Goal: Task Accomplishment & Management: Manage account settings

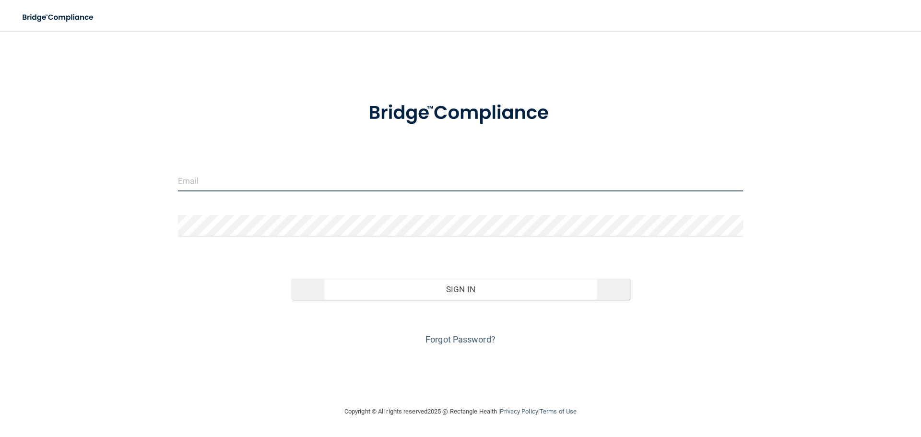
type input "[EMAIL_ADDRESS][DOMAIN_NAME]"
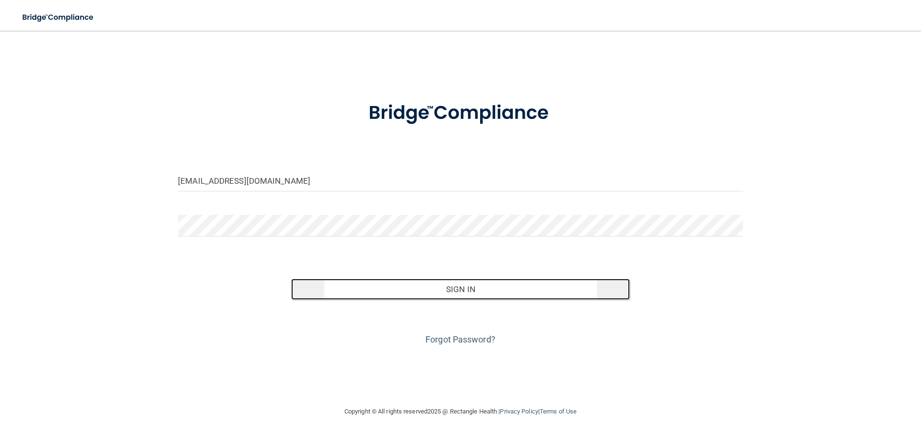
click at [398, 294] on button "Sign In" at bounding box center [460, 289] width 339 height 21
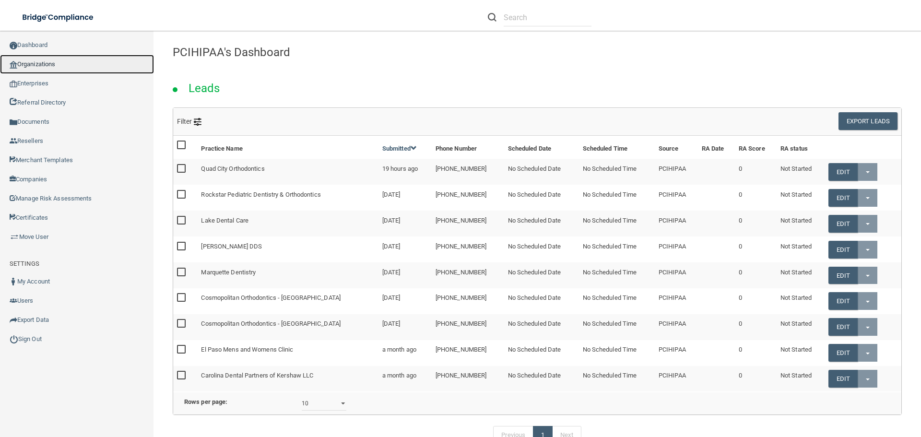
click at [66, 64] on link "Organizations" at bounding box center [77, 64] width 154 height 19
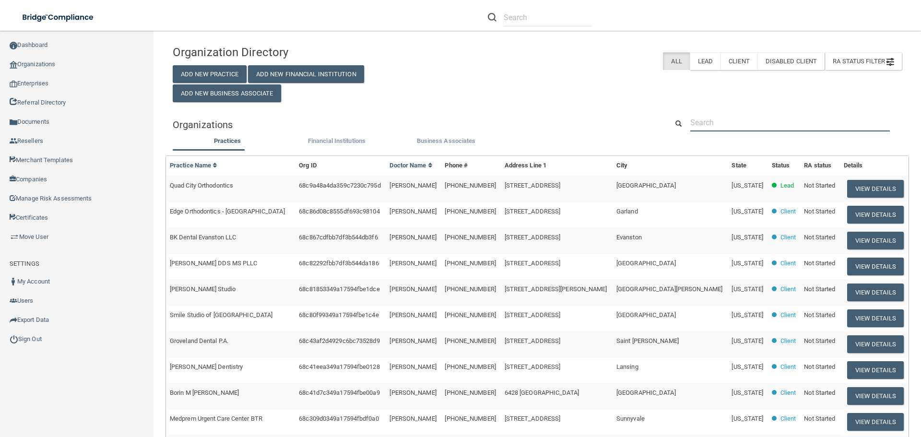
drag, startPoint x: 687, startPoint y: 118, endPoint x: 692, endPoint y: 117, distance: 5.4
click at [690, 118] on input "text" at bounding box center [789, 123] width 199 height 18
paste input "Trummer Family Dentistry"
type input "Trummer Family Dentistry"
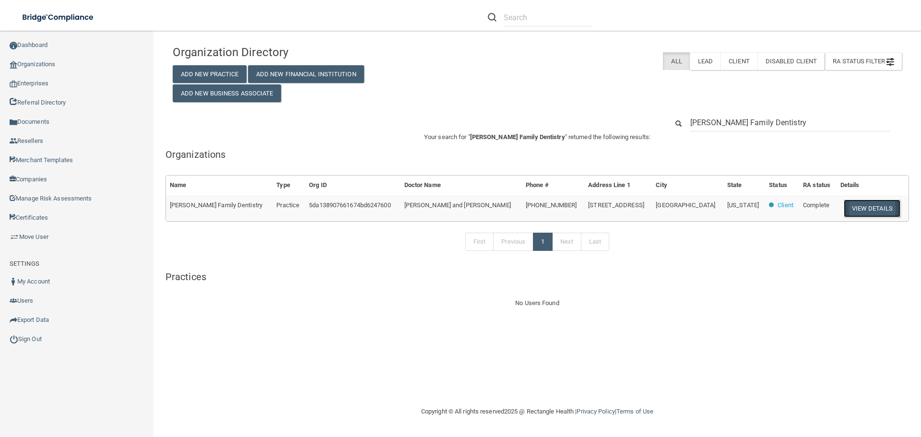
click at [861, 204] on button "View Details" at bounding box center [871, 208] width 57 height 18
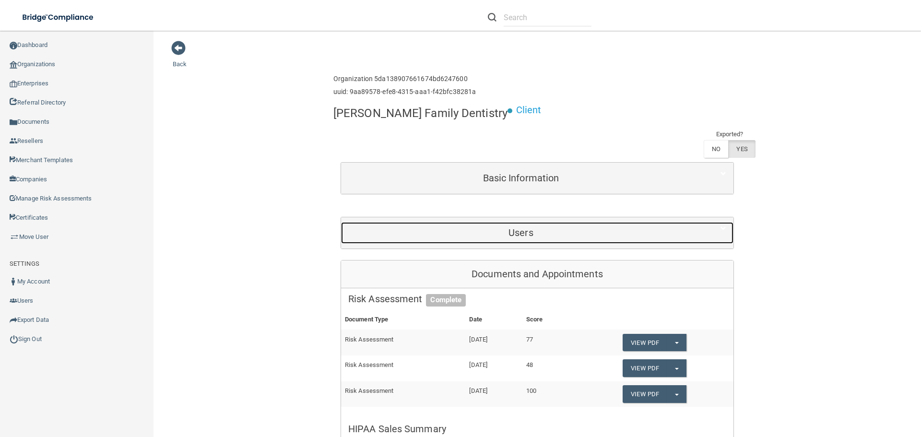
click at [537, 227] on h5 "Users" at bounding box center [520, 232] width 345 height 11
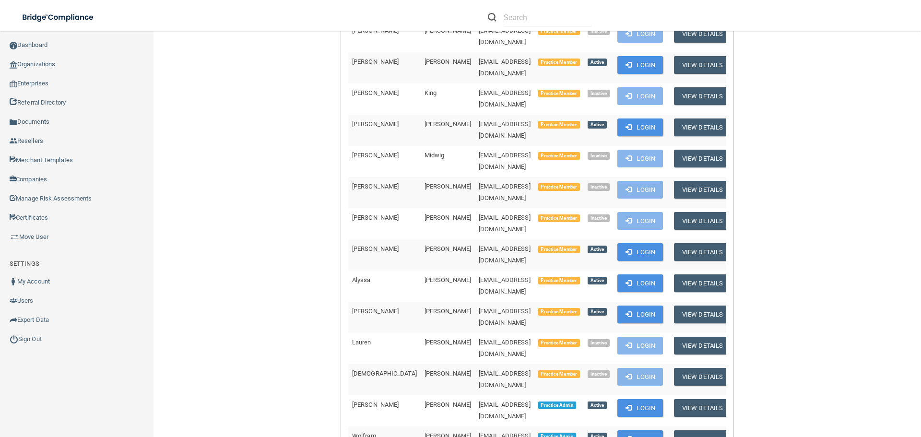
scroll to position [432, 0]
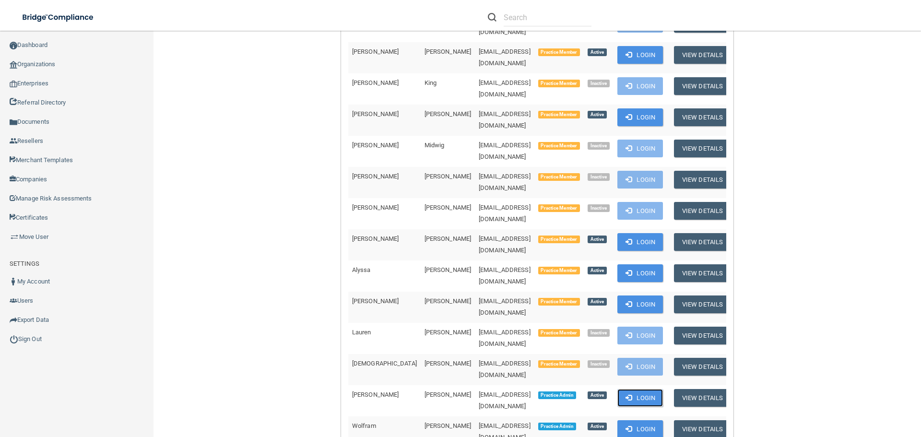
click at [617, 389] on button "Login" at bounding box center [640, 398] width 46 height 18
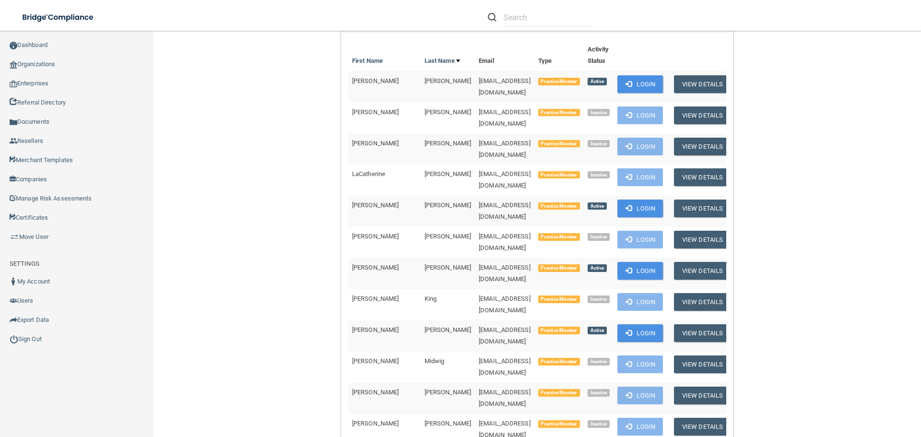
scroll to position [192, 0]
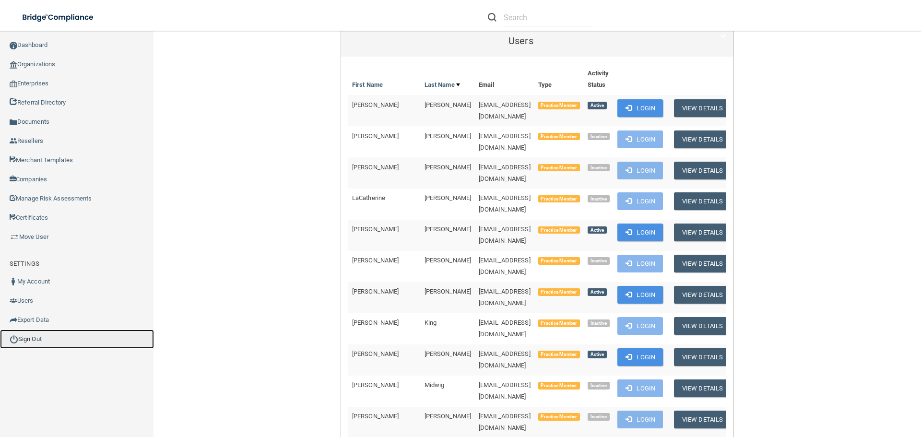
click at [28, 340] on link "Sign Out" at bounding box center [77, 338] width 154 height 19
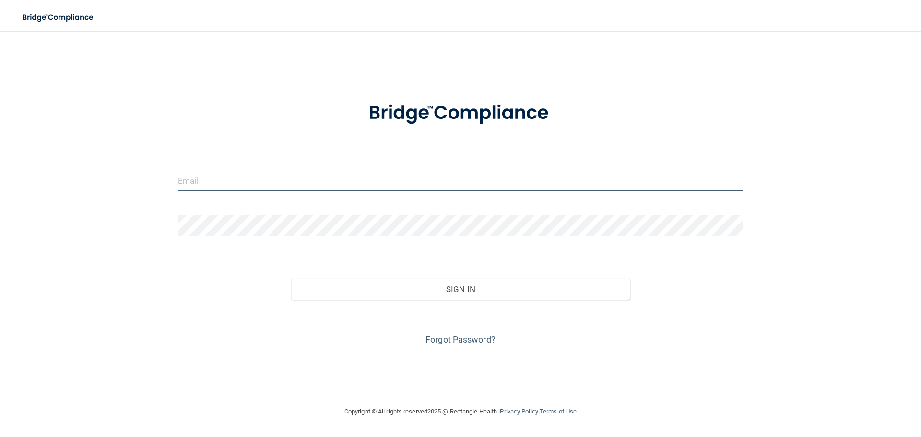
type input "jtisbe@rectanglehealth.com"
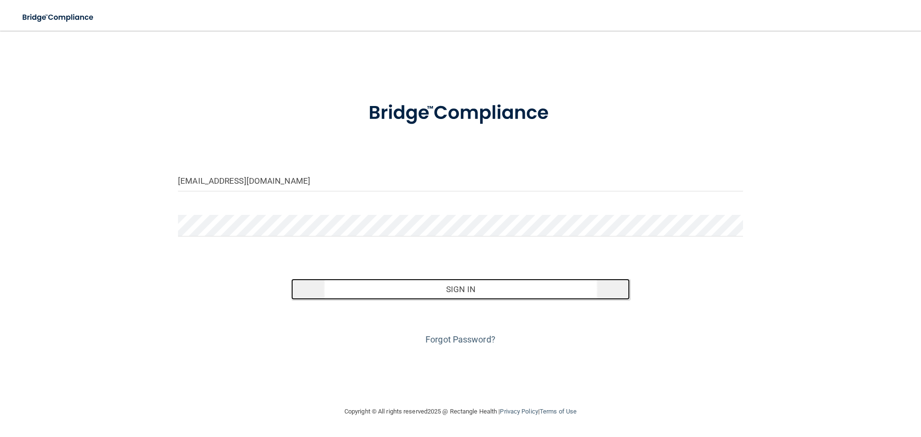
click at [437, 285] on button "Sign In" at bounding box center [460, 289] width 339 height 21
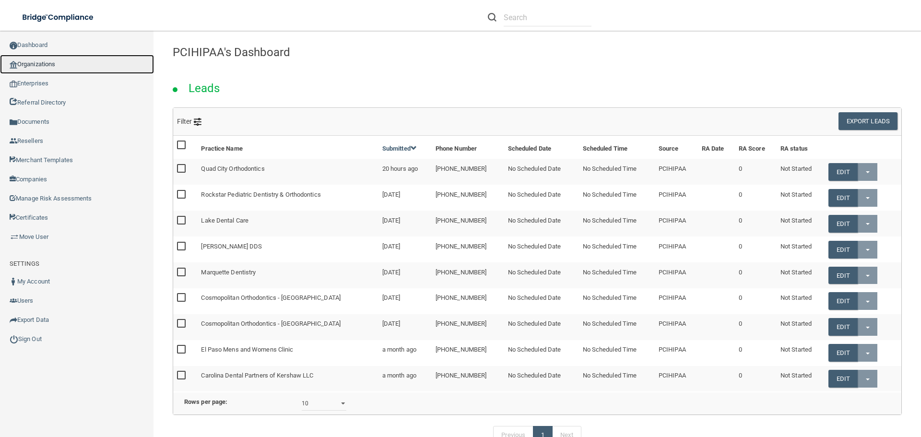
click at [44, 65] on link "Organizations" at bounding box center [77, 64] width 154 height 19
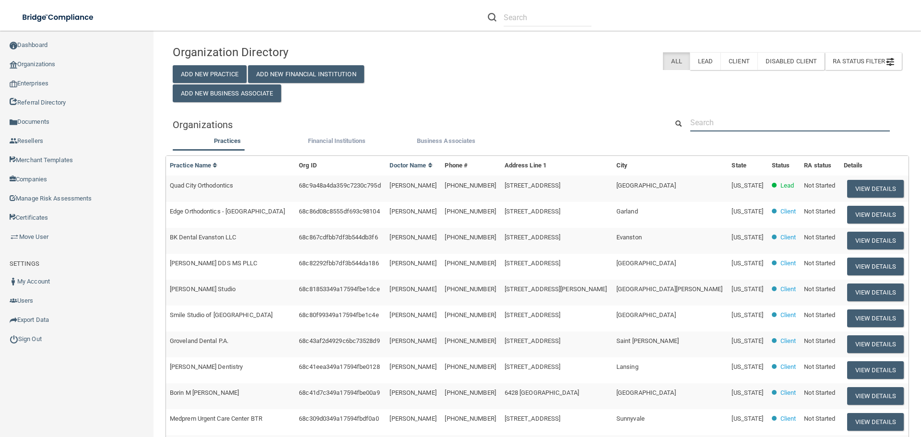
click at [726, 117] on input "text" at bounding box center [789, 123] width 199 height 18
paste input "Donn Hubbard Dental"
type input "Donn Hubbard Dental"
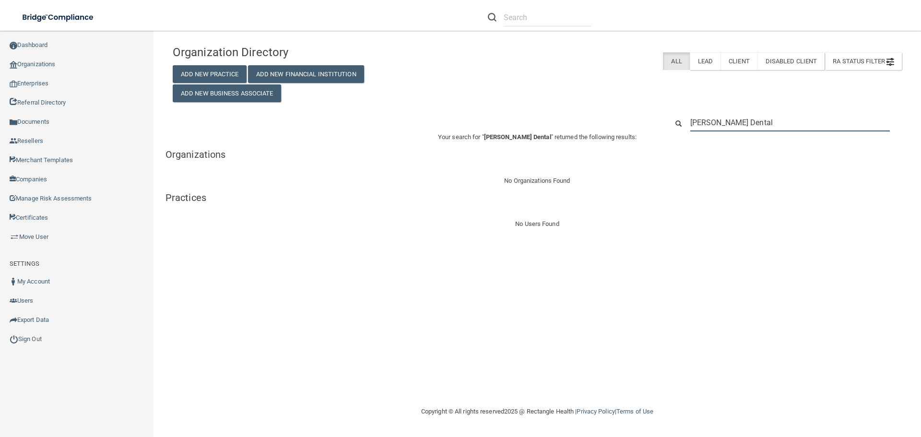
drag, startPoint x: 767, startPoint y: 122, endPoint x: 673, endPoint y: 130, distance: 94.3
click at [673, 130] on div "Donn Hubbard Dental" at bounding box center [785, 123] width 248 height 18
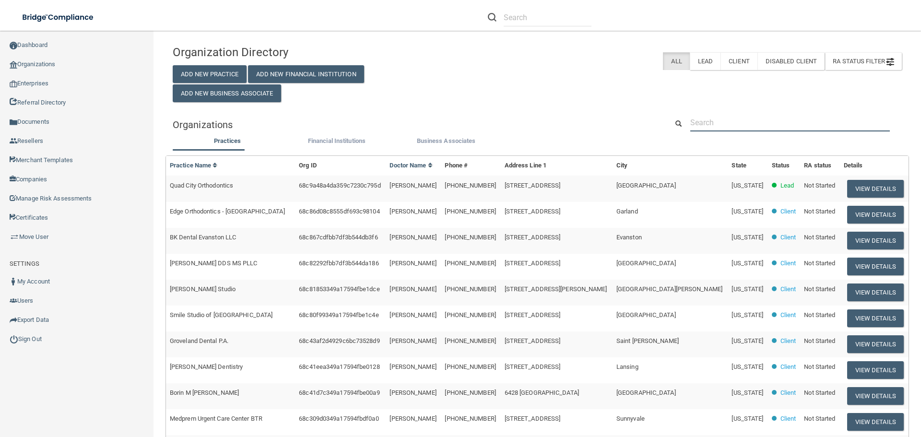
click at [720, 119] on input "text" at bounding box center [789, 123] width 199 height 18
paste input "Donn Hubbard Dental"
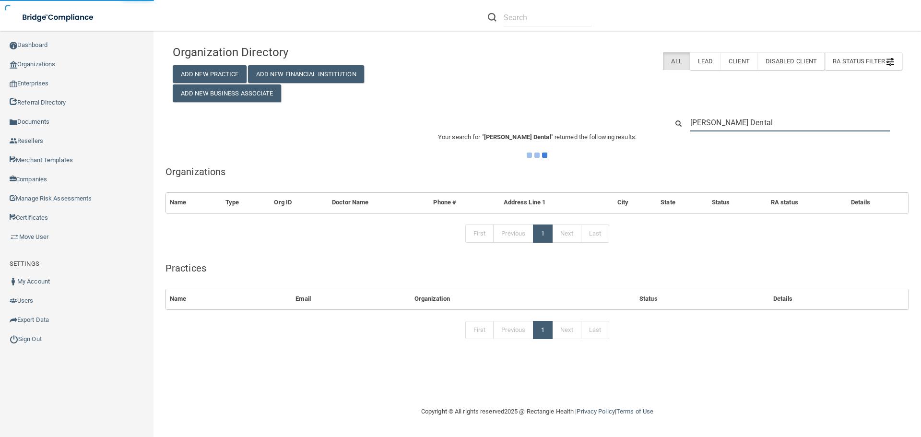
type input "Donn Hubbard Dental"
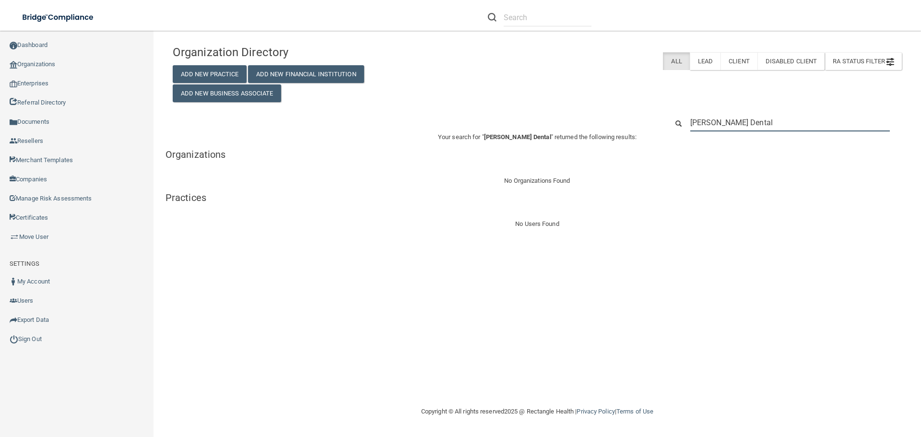
drag, startPoint x: 760, startPoint y: 125, endPoint x: 680, endPoint y: 133, distance: 80.4
click at [680, 133] on div "Organization Directory Add New Practice Add New Financial Institution Add New B…" at bounding box center [537, 134] width 729 height 189
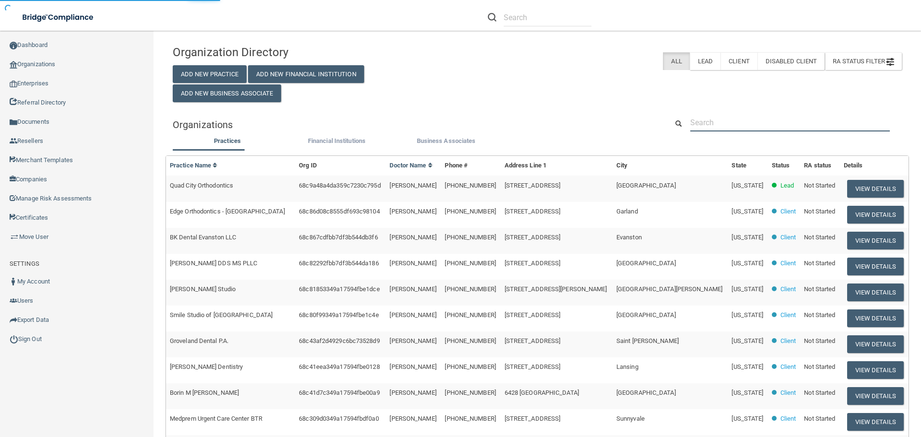
paste input "16216 E 13 Mile Rd Roseville, MI 48066 United States Parent Account"
type input "16216 E 13 Mile Rd Roseville, MI 48066 United States Parent Account"
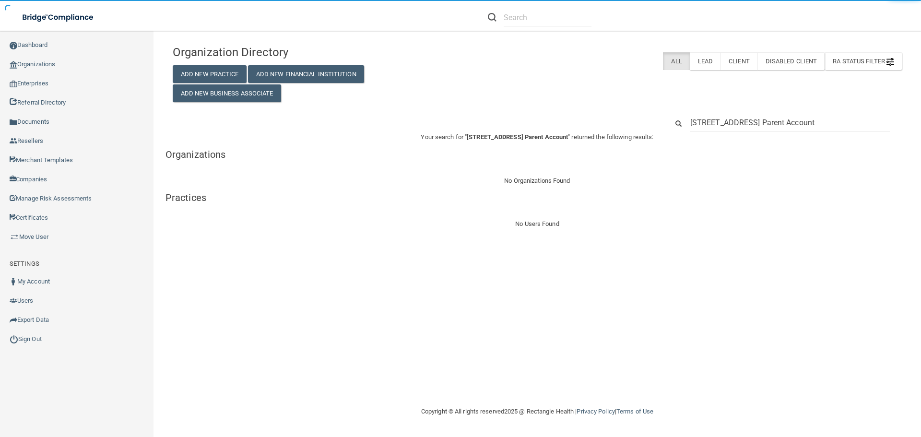
scroll to position [0, 39]
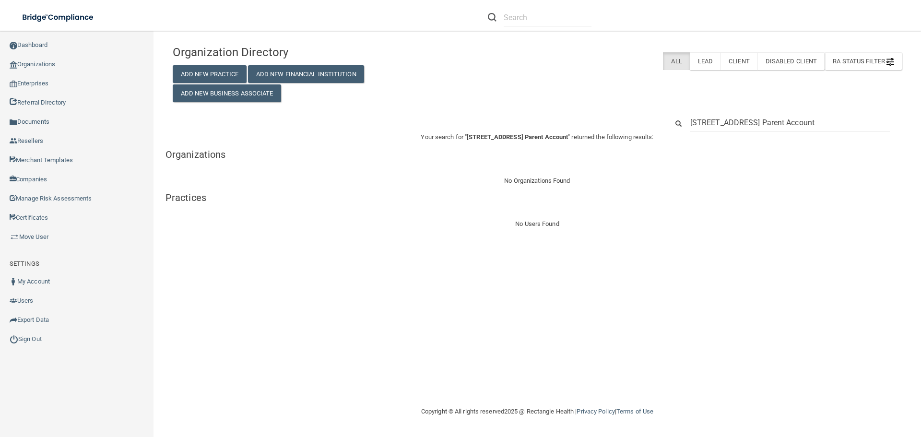
drag, startPoint x: 836, startPoint y: 124, endPoint x: 896, endPoint y: 129, distance: 60.2
click at [896, 129] on div "16216 E 13 Mile Rd Roseville, MI 48066 United States Parent Account" at bounding box center [790, 123] width 214 height 18
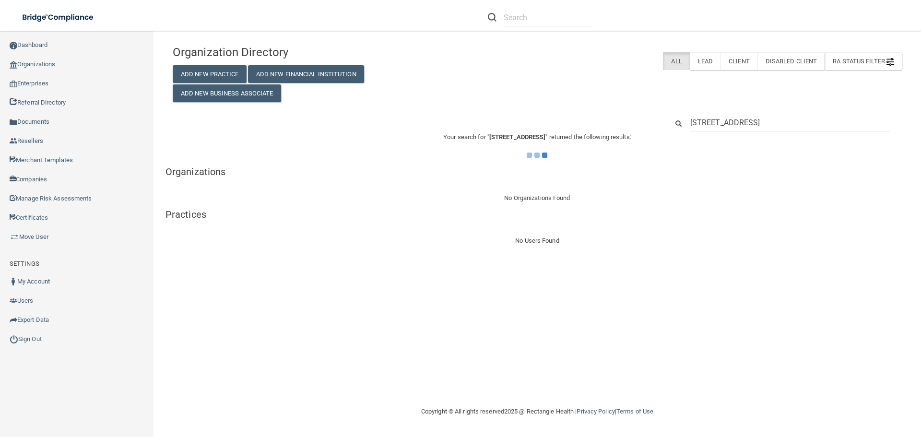
scroll to position [0, 0]
type input "16216 E 13 Mile Rd Roseville, MI 48066 United States"
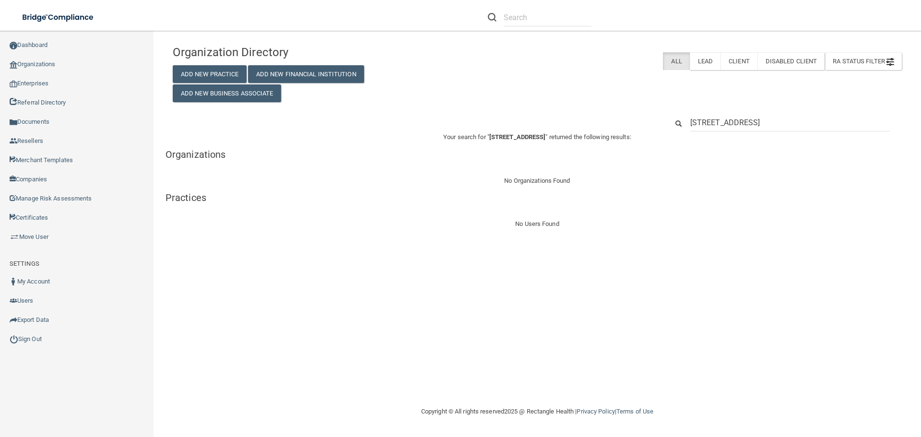
drag, startPoint x: 881, startPoint y: 122, endPoint x: 825, endPoint y: 132, distance: 57.1
click at [825, 132] on div "Organization Directory Add New Practice Add New Financial Institution Add New B…" at bounding box center [537, 134] width 729 height 189
type input "16216 E 13 Mile Rd Roseville, MI 48066"
click at [852, 124] on input "16216 E 13 Mile Rd Roseville, MI 48066" at bounding box center [789, 123] width 199 height 18
click at [614, 106] on div "Organization Directory Add New Practice Add New Financial Institution Add New B…" at bounding box center [537, 134] width 729 height 189
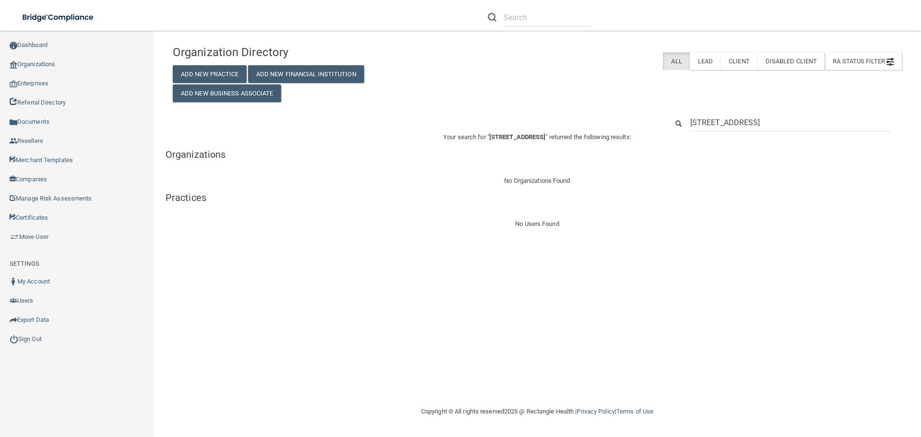
click at [210, 21] on div "Toggle navigation" at bounding box center [192, 17] width 384 height 35
click at [35, 66] on link "Organizations" at bounding box center [77, 64] width 154 height 19
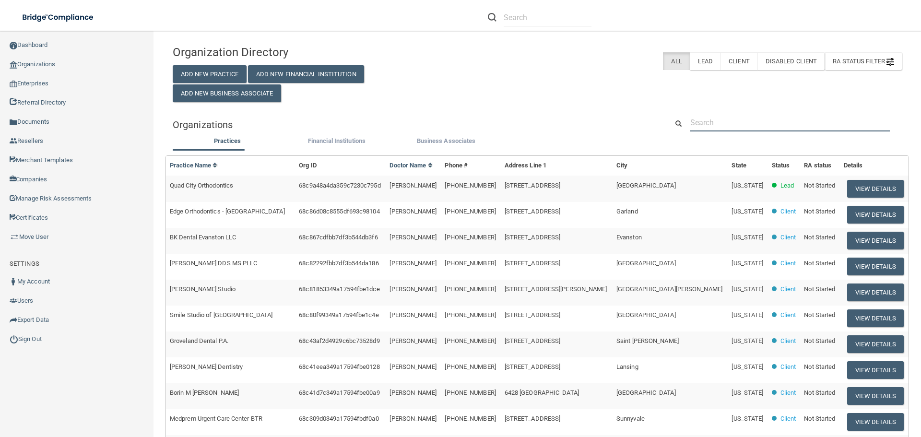
click at [729, 126] on input "text" at bounding box center [789, 123] width 199 height 18
paste input "Alpha Omega Dental Center"
type input "Alpha Omega Dental Center"
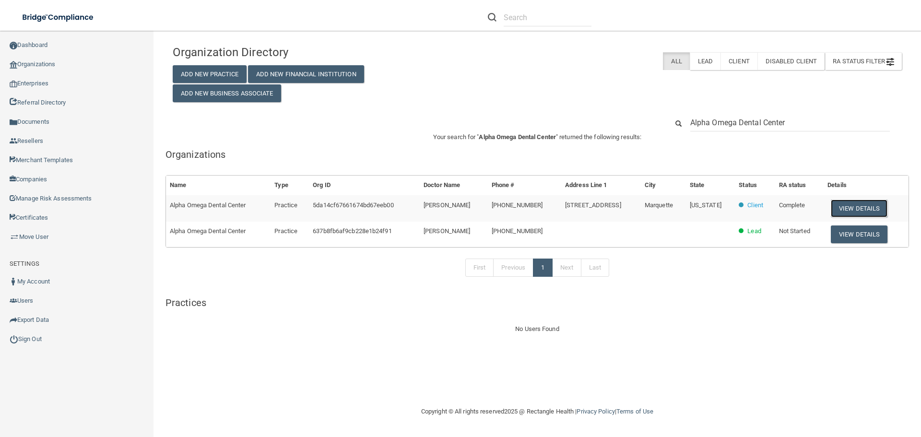
click at [863, 210] on button "View Details" at bounding box center [858, 208] width 57 height 18
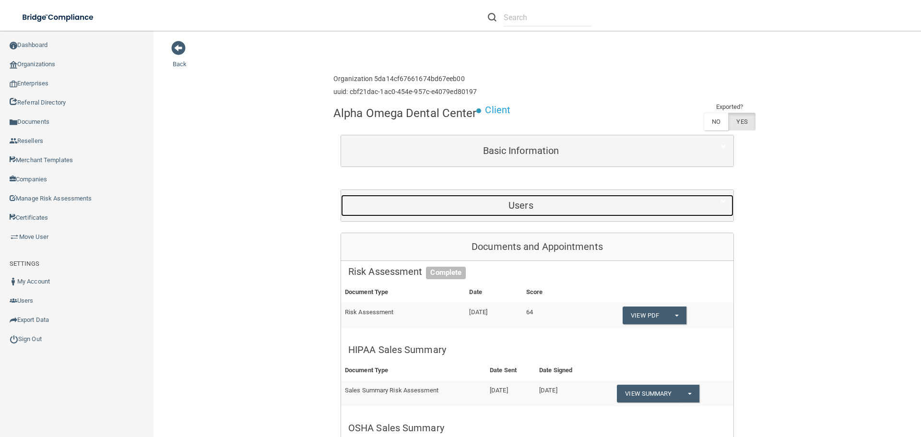
click at [527, 210] on h5 "Users" at bounding box center [520, 205] width 345 height 11
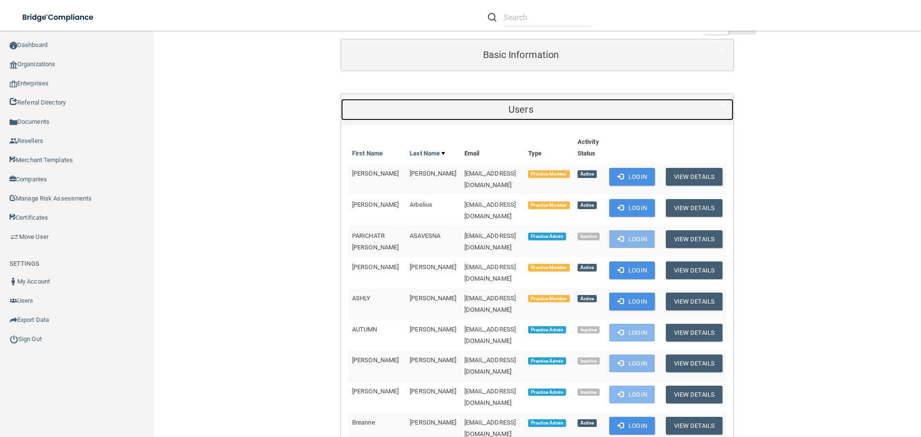
scroll to position [144, 0]
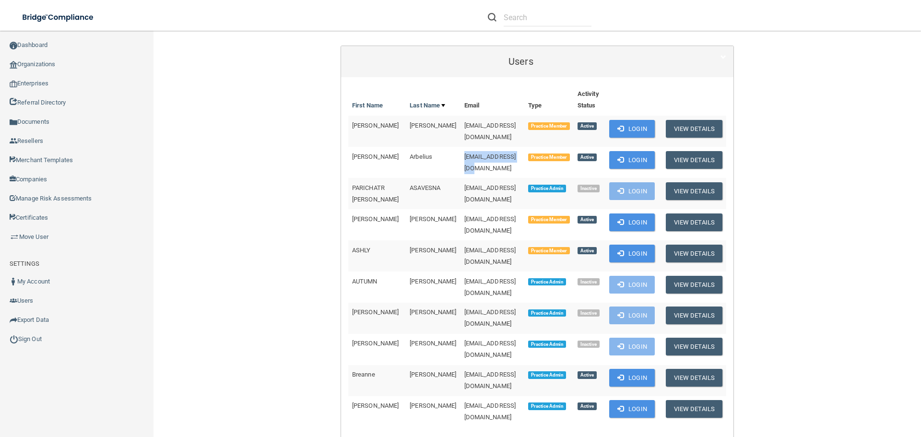
drag, startPoint x: 494, startPoint y: 152, endPoint x: 416, endPoint y: 153, distance: 78.6
click at [416, 153] on tr "Denise Arbelius dmheggaton@aol.com Practice Member Active Login View Details" at bounding box center [537, 162] width 378 height 31
copy tr "dmheggaton@aol.com"
click at [498, 156] on td "dmheggaton@aol.com" at bounding box center [492, 162] width 64 height 31
click at [642, 400] on button "Login" at bounding box center [632, 409] width 46 height 18
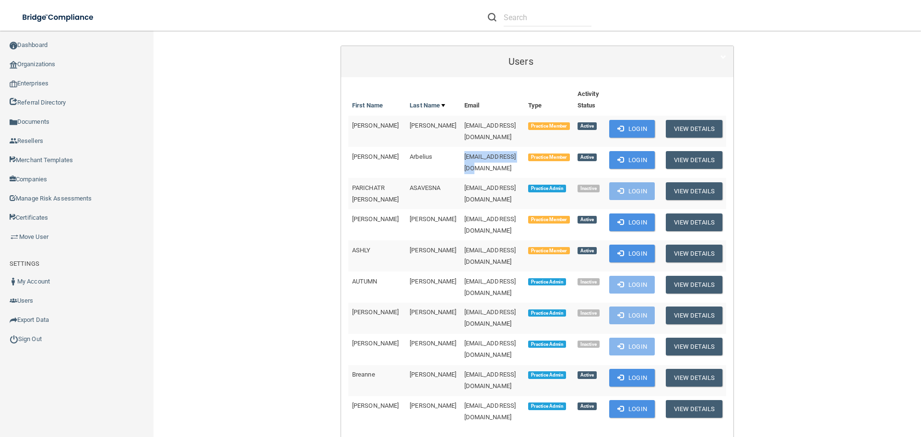
drag, startPoint x: 494, startPoint y: 152, endPoint x: 427, endPoint y: 151, distance: 67.1
click at [460, 151] on td "dmheggaton@aol.com" at bounding box center [492, 162] width 64 height 31
copy span "dmheggaton@aol.com"
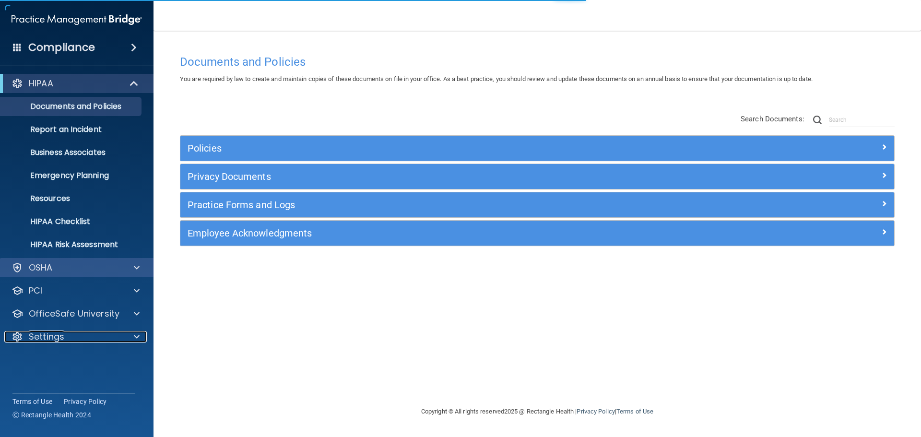
drag, startPoint x: 130, startPoint y: 340, endPoint x: 119, endPoint y: 274, distance: 67.6
click at [130, 341] on div at bounding box center [135, 337] width 24 height 12
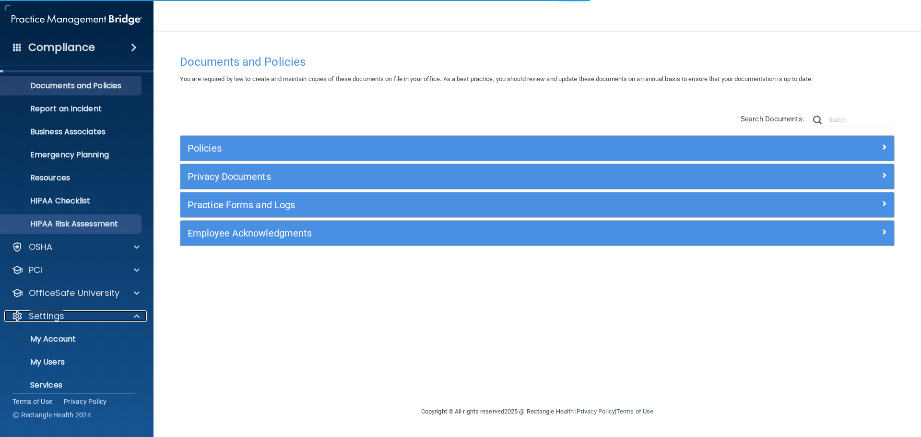
scroll to position [41, 0]
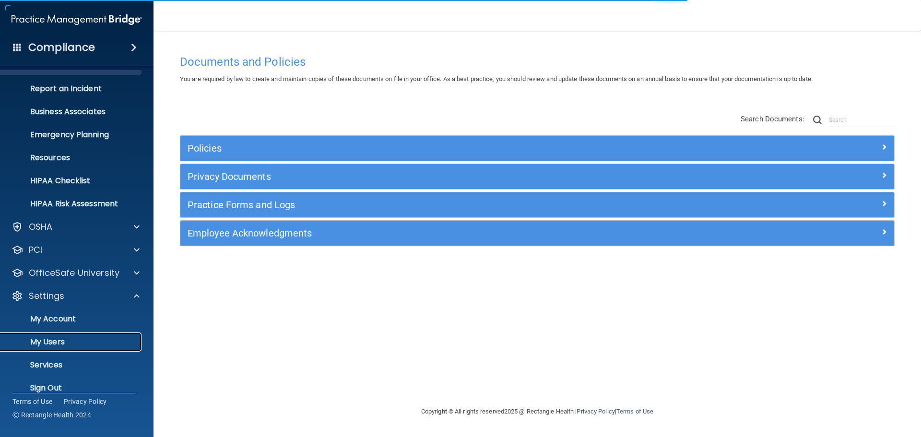
click at [57, 338] on p "My Users" at bounding box center [71, 342] width 131 height 10
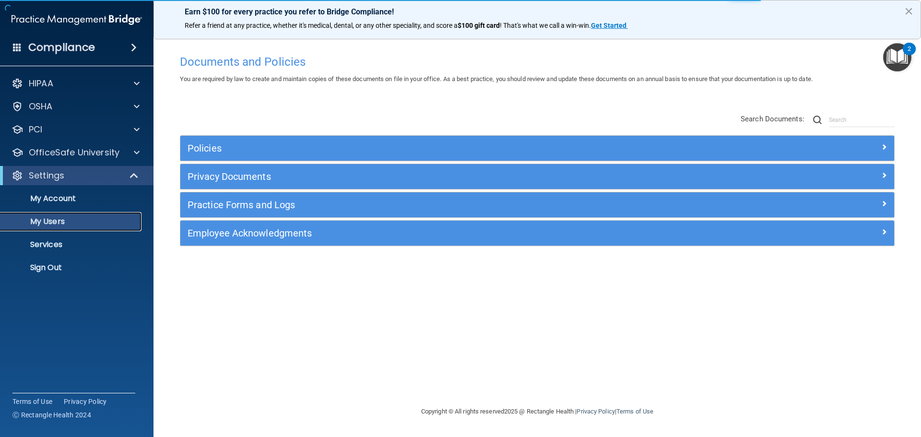
select select "20"
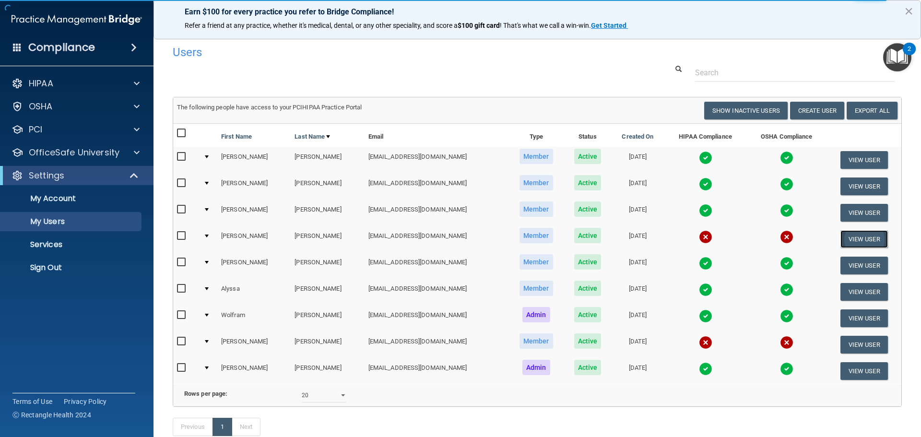
click at [849, 243] on button "View User" at bounding box center [863, 239] width 47 height 18
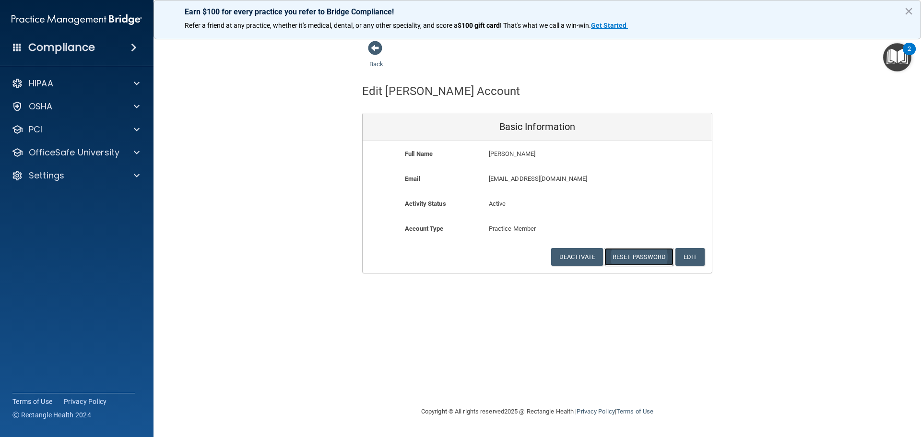
click at [646, 256] on button "Reset Password" at bounding box center [638, 257] width 69 height 18
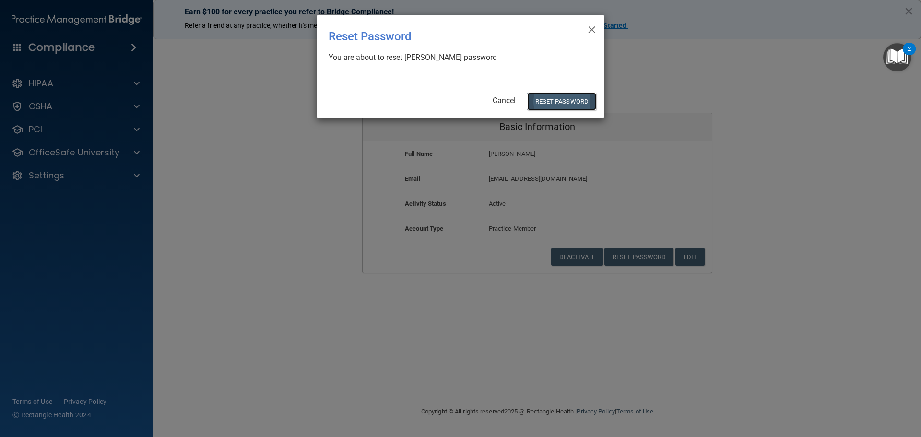
click at [574, 105] on button "Reset Password" at bounding box center [561, 102] width 69 height 18
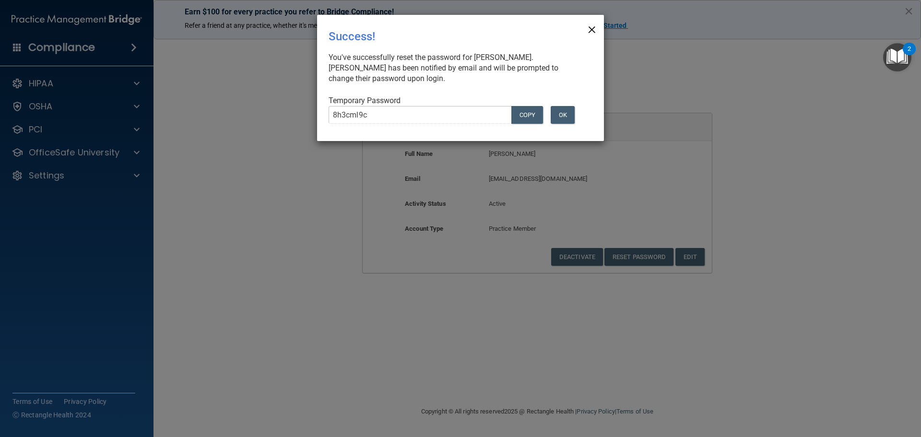
click at [591, 30] on span "×" at bounding box center [591, 28] width 9 height 19
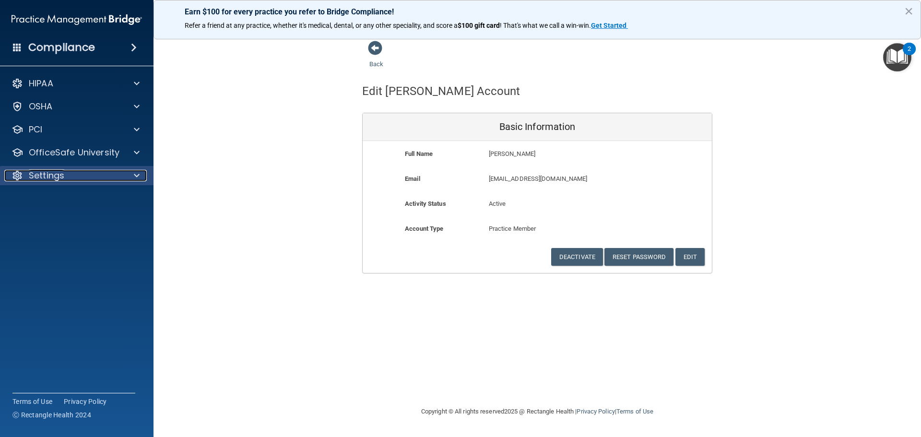
click at [124, 175] on div at bounding box center [135, 176] width 24 height 12
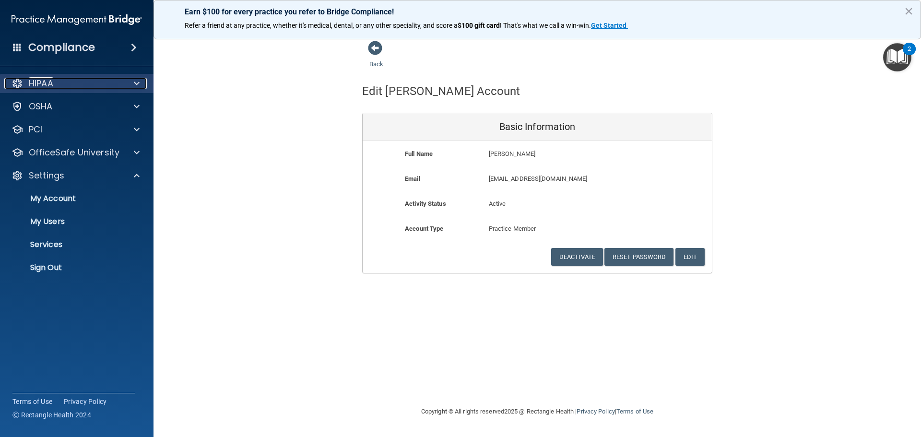
click at [95, 86] on div "HIPAA" at bounding box center [63, 84] width 119 height 12
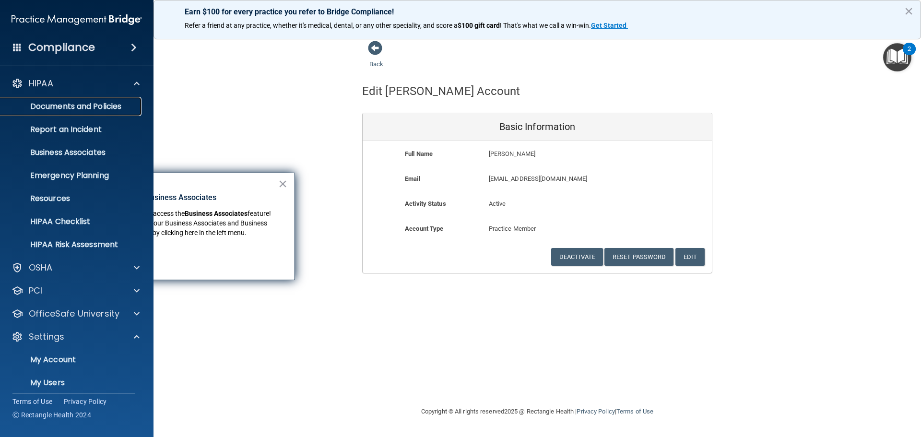
click at [106, 99] on link "Documents and Policies" at bounding box center [65, 106] width 151 height 19
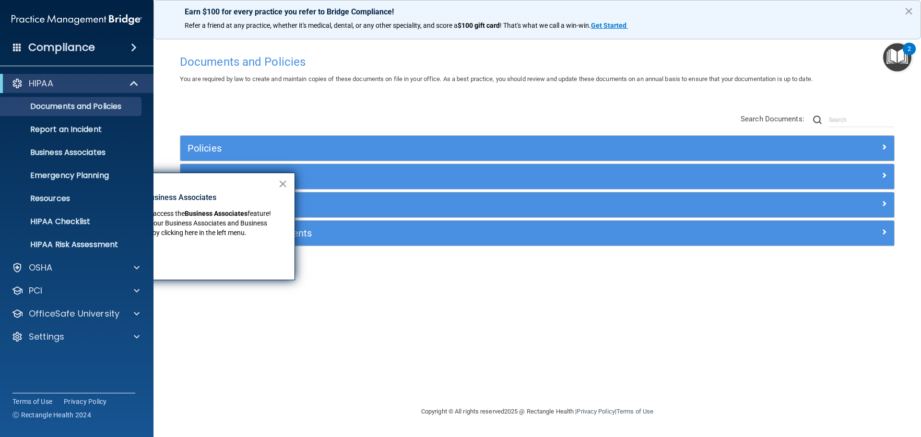
click at [284, 182] on button "×" at bounding box center [282, 183] width 9 height 15
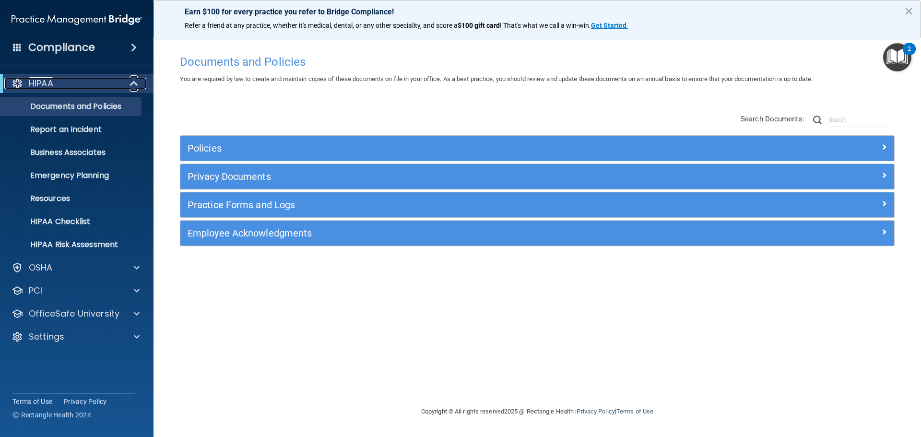
click at [135, 81] on span at bounding box center [135, 84] width 8 height 12
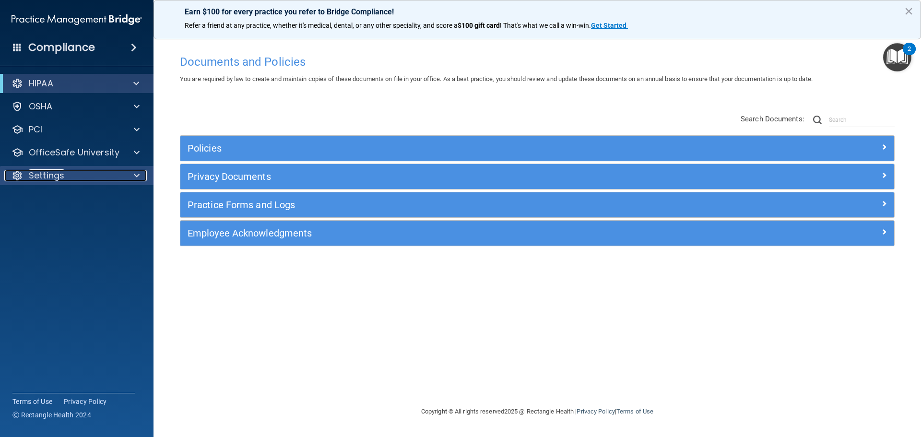
click at [130, 175] on div at bounding box center [135, 176] width 24 height 12
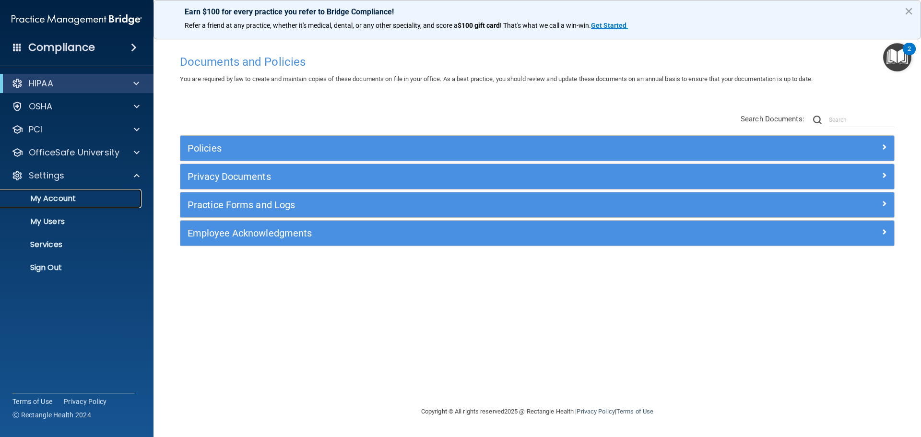
click at [72, 200] on p "My Account" at bounding box center [71, 199] width 131 height 10
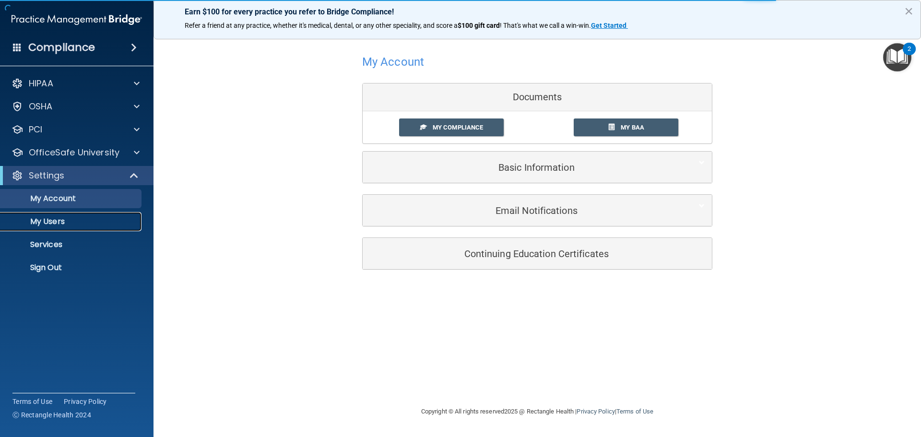
click at [63, 224] on p "My Users" at bounding box center [71, 222] width 131 height 10
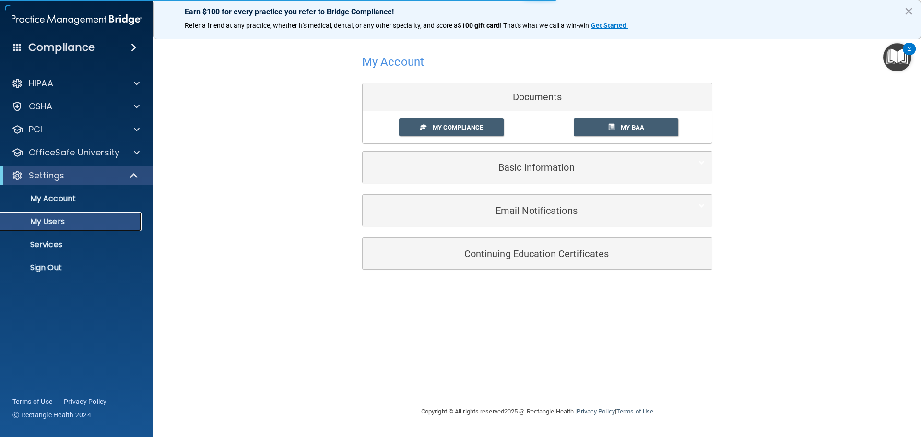
select select "20"
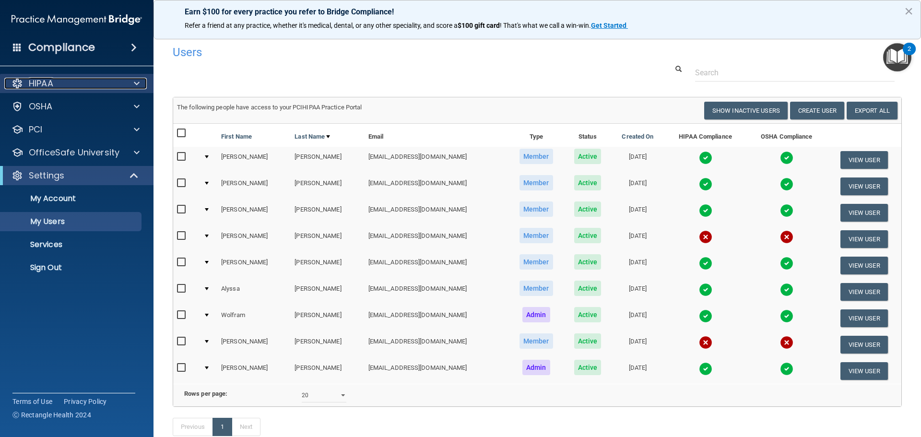
click at [138, 82] on span at bounding box center [137, 84] width 6 height 12
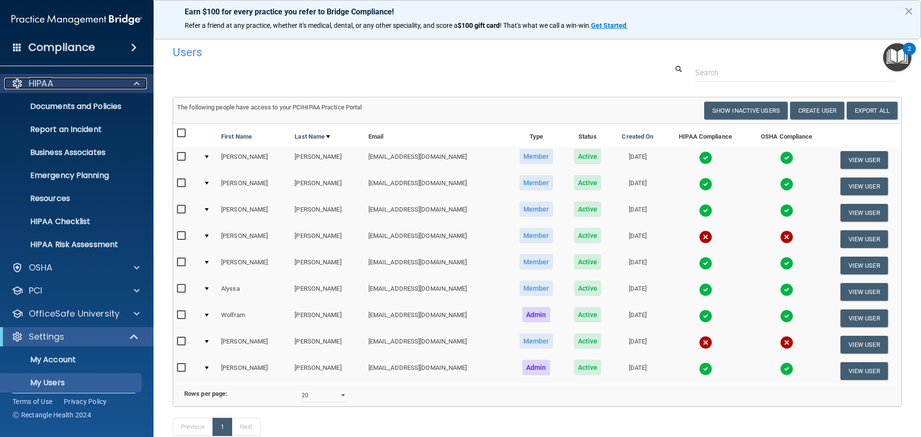
click at [142, 82] on div at bounding box center [135, 84] width 24 height 12
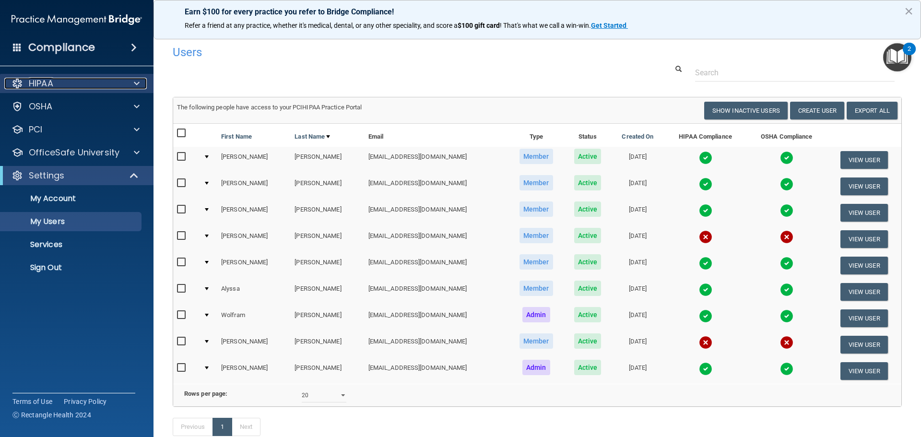
click at [114, 88] on div "HIPAA" at bounding box center [63, 84] width 119 height 12
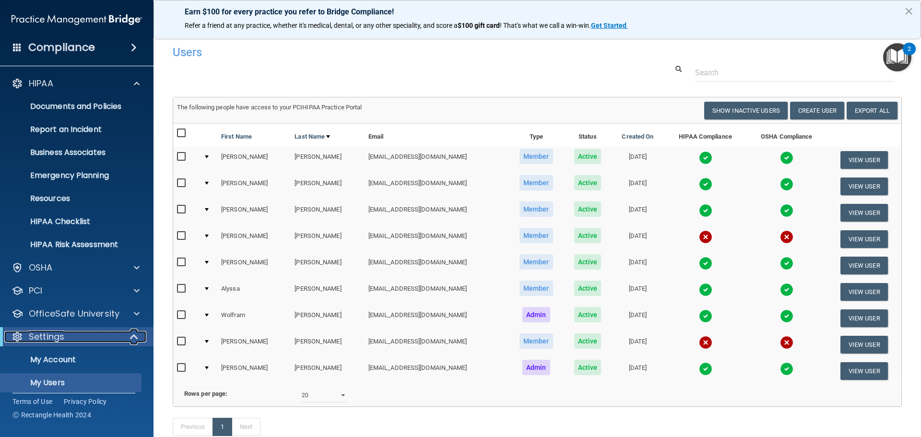
click at [132, 333] on span at bounding box center [135, 337] width 8 height 12
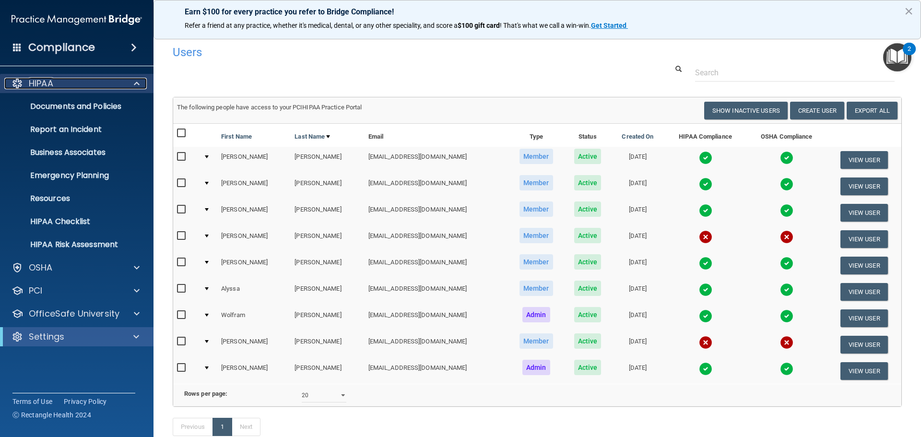
click at [138, 81] on span at bounding box center [137, 84] width 6 height 12
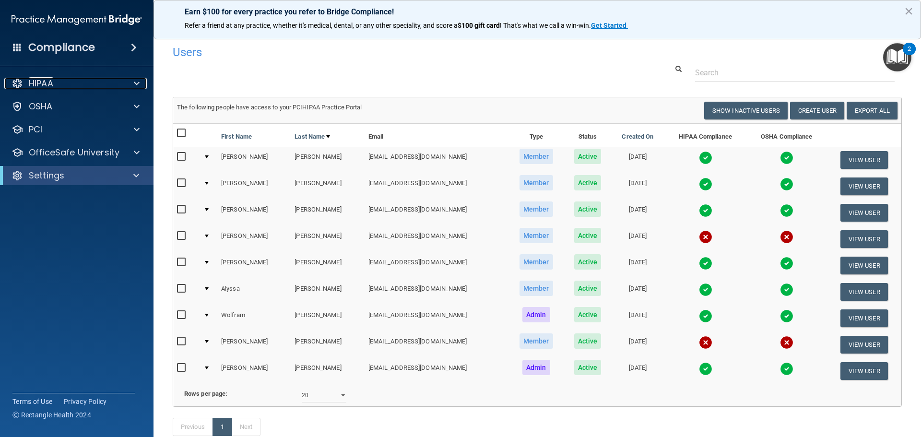
drag, startPoint x: 128, startPoint y: 82, endPoint x: 93, endPoint y: 103, distance: 40.6
click at [129, 82] on div at bounding box center [135, 84] width 24 height 12
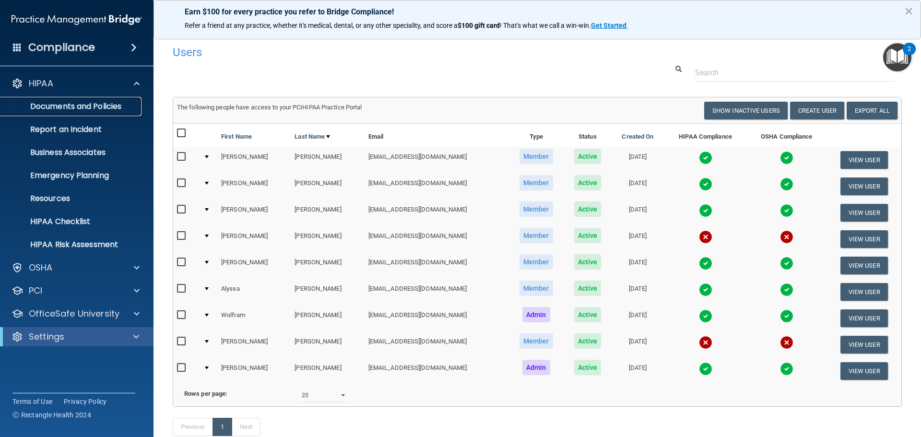
click at [90, 107] on p "Documents and Policies" at bounding box center [71, 107] width 131 height 10
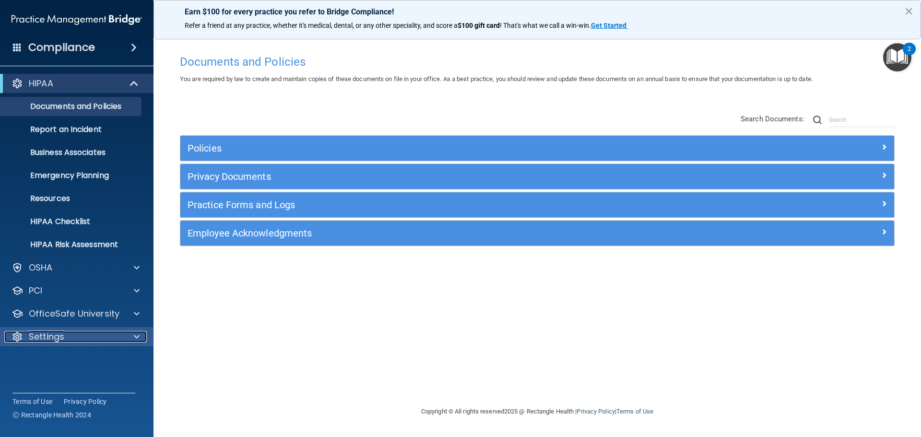
click at [136, 338] on span at bounding box center [137, 337] width 6 height 12
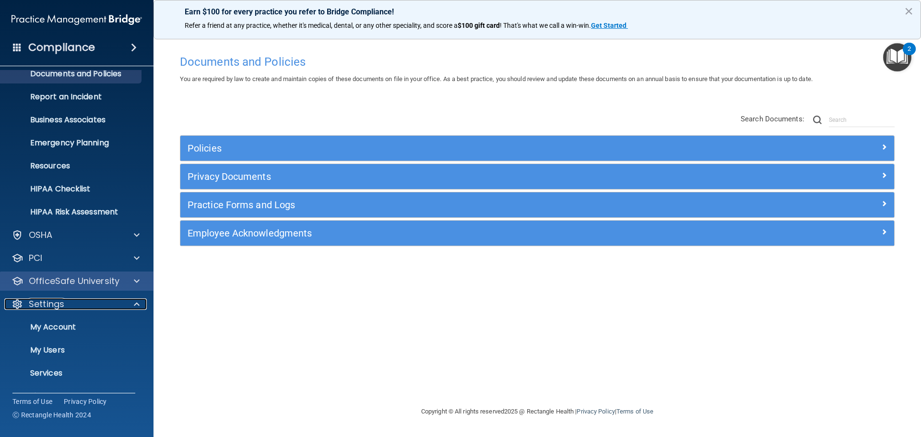
scroll to position [53, 0]
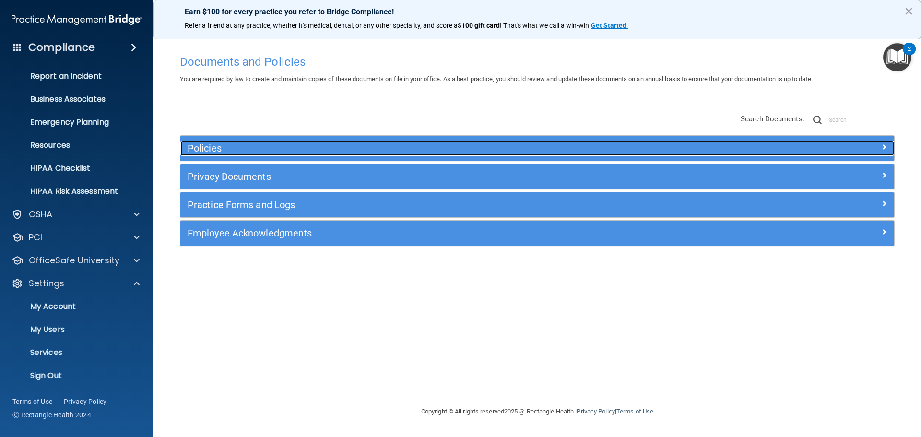
click at [490, 149] on h5 "Policies" at bounding box center [447, 148] width 521 height 11
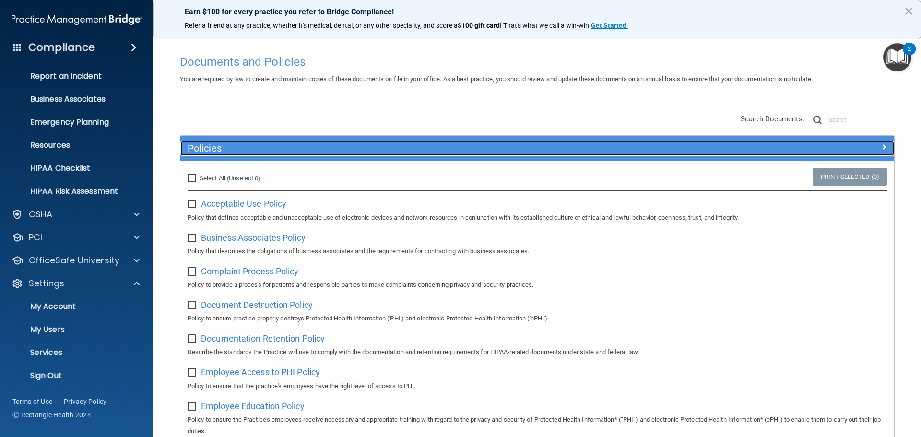
click at [285, 150] on h5 "Policies" at bounding box center [447, 148] width 521 height 11
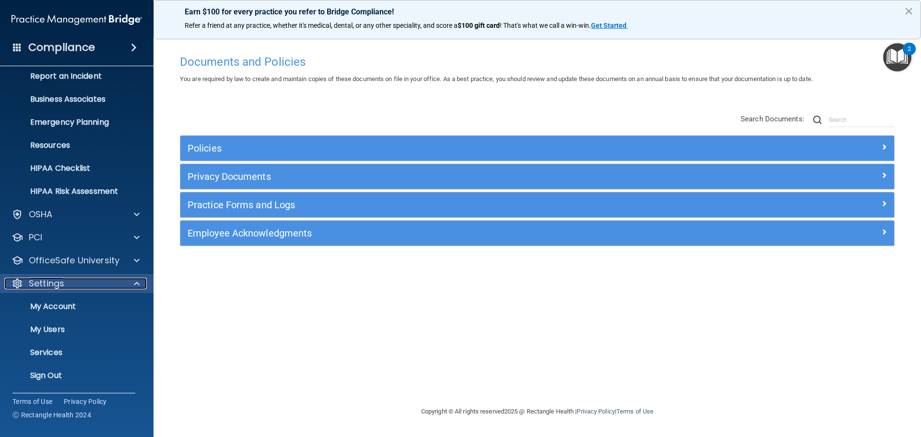
click at [136, 281] on span at bounding box center [137, 284] width 6 height 12
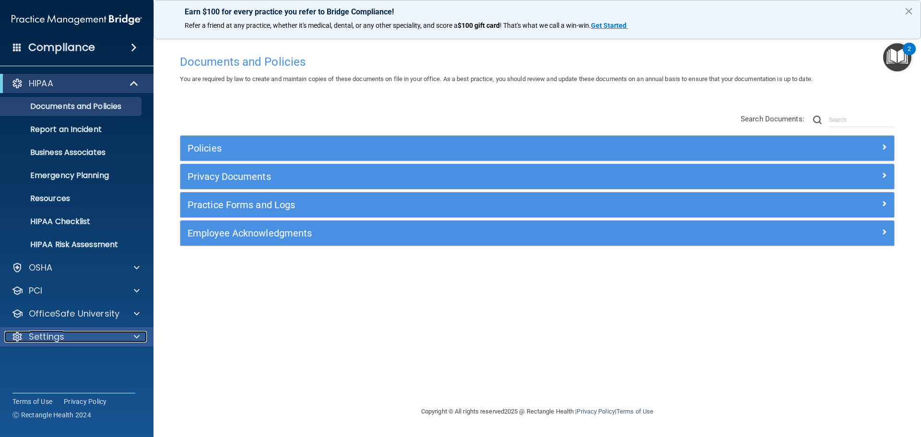
scroll to position [0, 0]
click at [131, 88] on span at bounding box center [135, 84] width 8 height 12
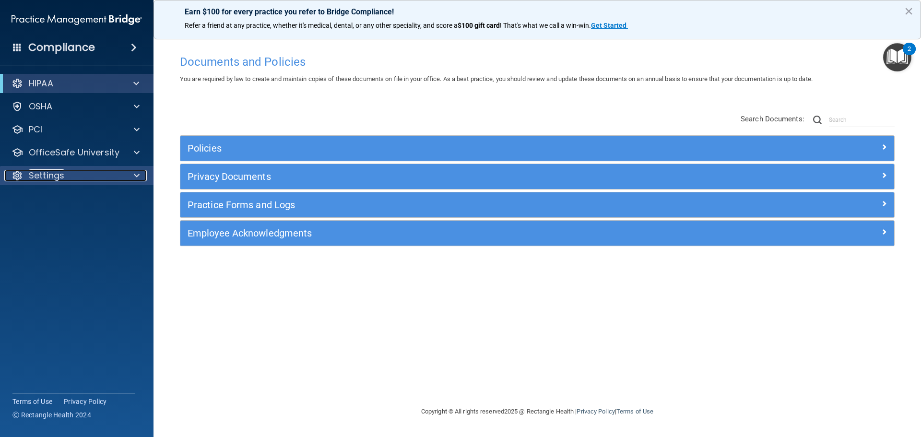
click at [130, 174] on div at bounding box center [135, 176] width 24 height 12
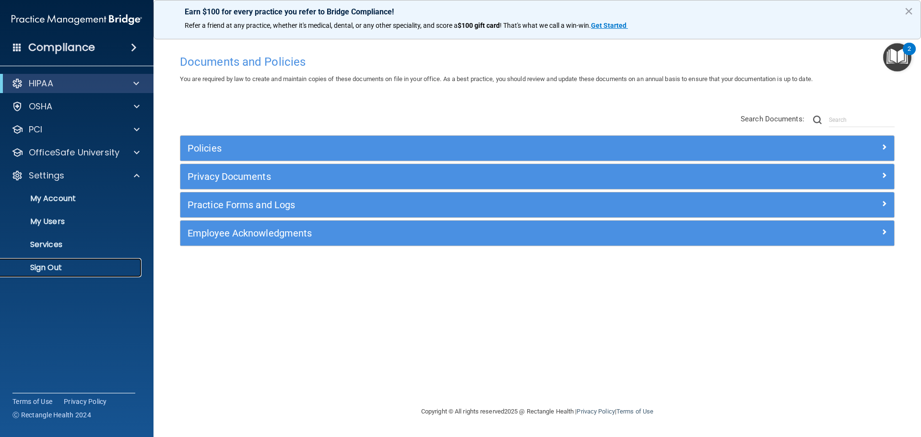
click at [49, 266] on p "Sign Out" at bounding box center [71, 268] width 131 height 10
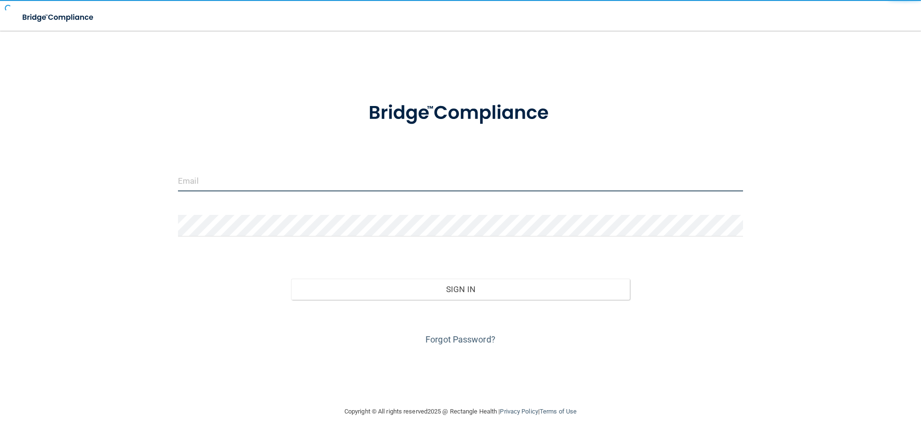
type input "jtisbe@rectanglehealth.com"
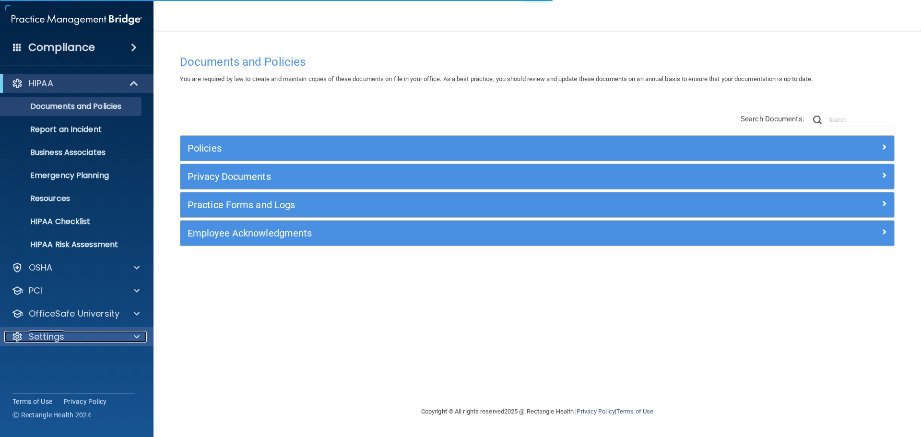
click at [132, 338] on div at bounding box center [135, 337] width 24 height 12
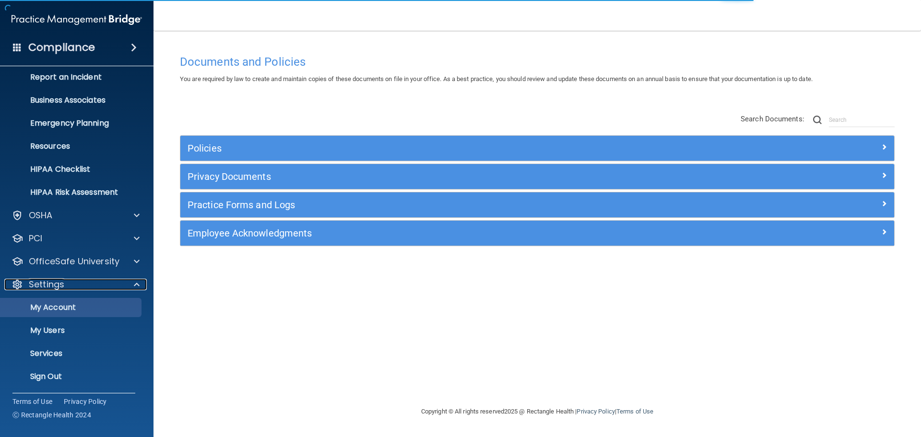
scroll to position [53, 0]
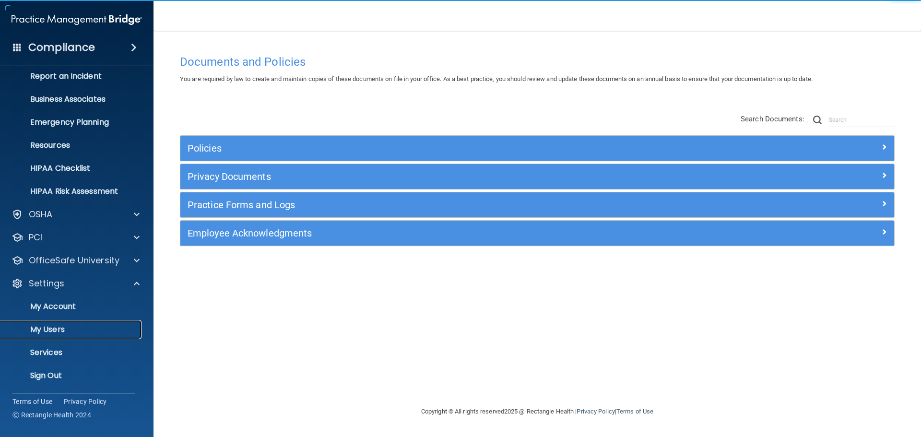
click at [58, 333] on p "My Users" at bounding box center [71, 330] width 131 height 10
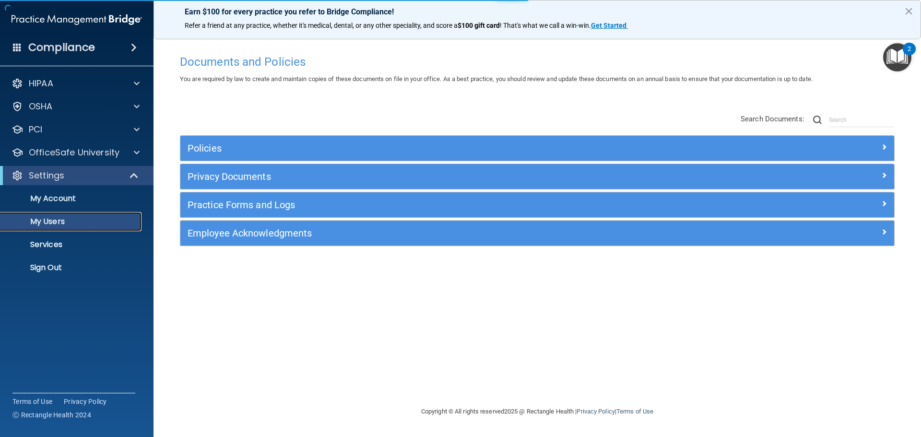
select select "20"
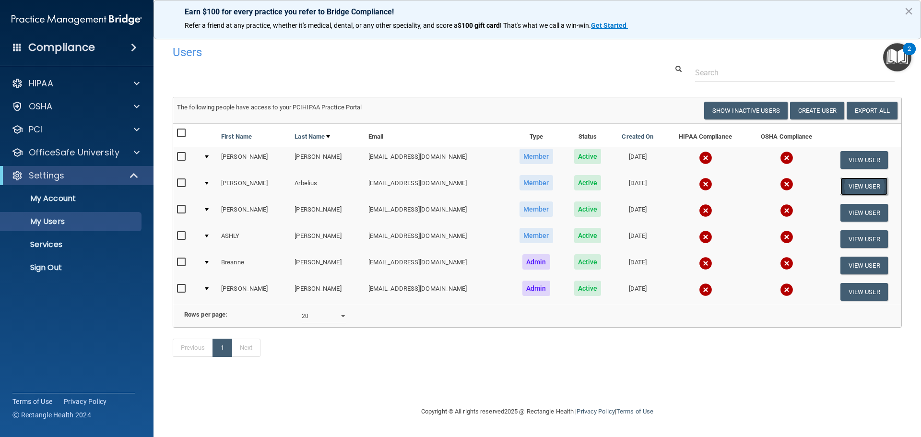
click at [851, 182] on button "View User" at bounding box center [863, 186] width 47 height 18
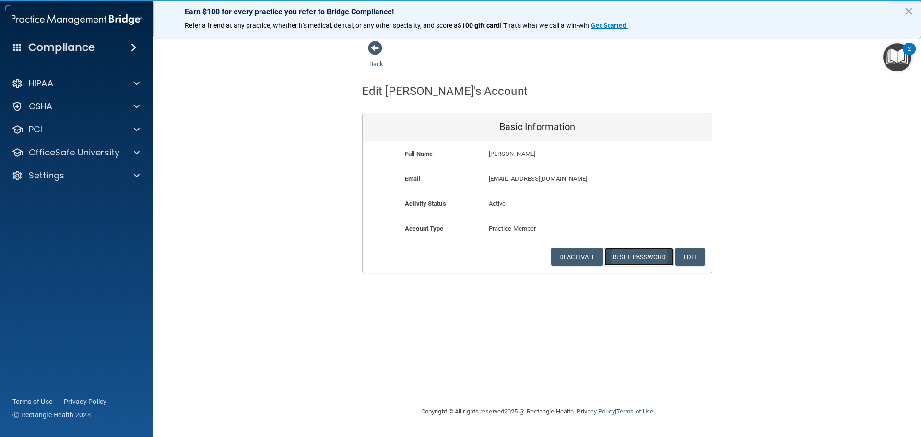
click at [632, 258] on button "Reset Password" at bounding box center [638, 257] width 69 height 18
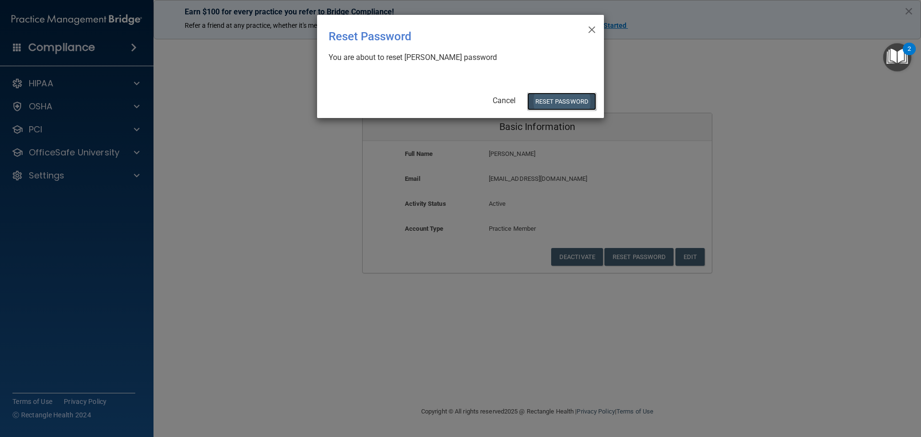
click at [536, 105] on button "Reset Password" at bounding box center [561, 102] width 69 height 18
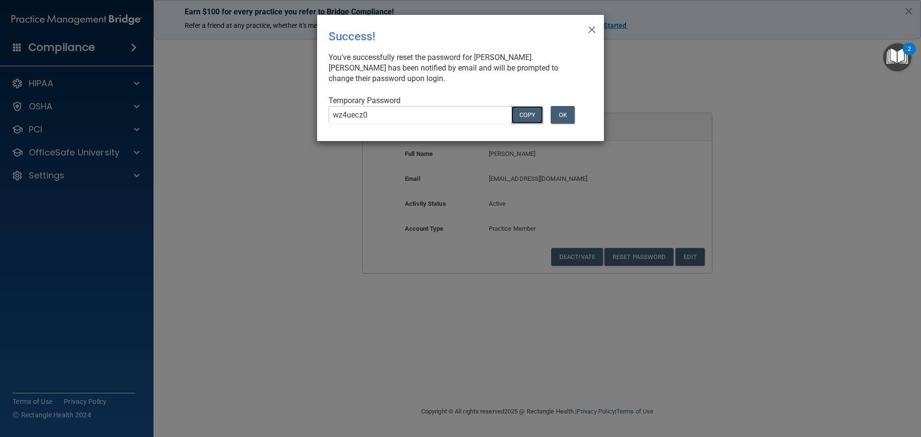
click at [531, 114] on button "COPY" at bounding box center [527, 115] width 32 height 18
click at [595, 27] on span "×" at bounding box center [591, 28] width 9 height 19
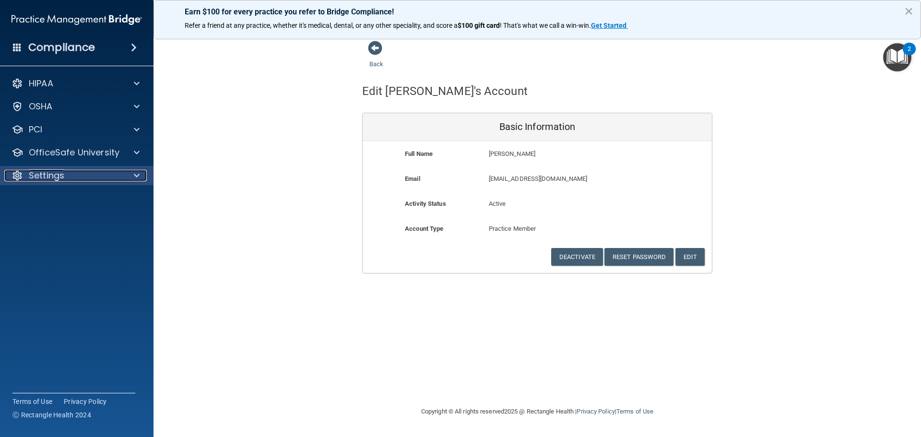
click at [109, 173] on div "Settings" at bounding box center [63, 176] width 119 height 12
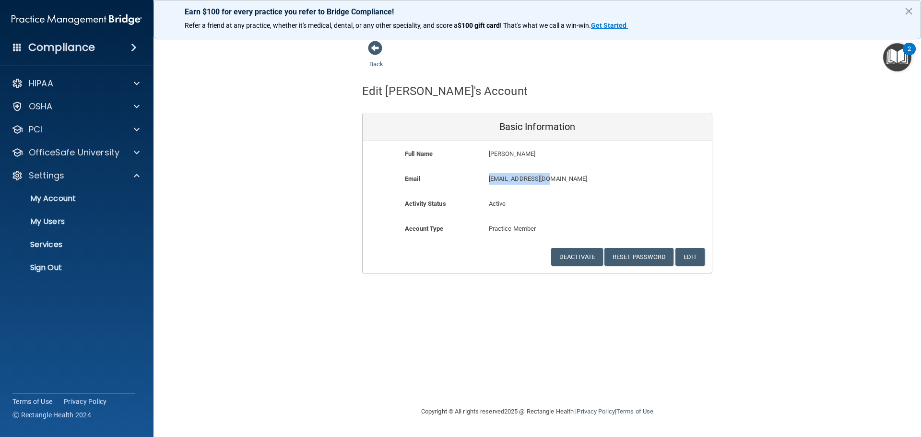
drag, startPoint x: 555, startPoint y: 178, endPoint x: 480, endPoint y: 181, distance: 74.9
click at [480, 181] on div "Email dmheggaton@aol.com dmheggaton@aol.com" at bounding box center [536, 182] width 349 height 18
click at [572, 170] on div "Full Name Denise Arbelius Denise" at bounding box center [536, 160] width 349 height 25
click at [62, 267] on p "Sign Out" at bounding box center [71, 268] width 131 height 10
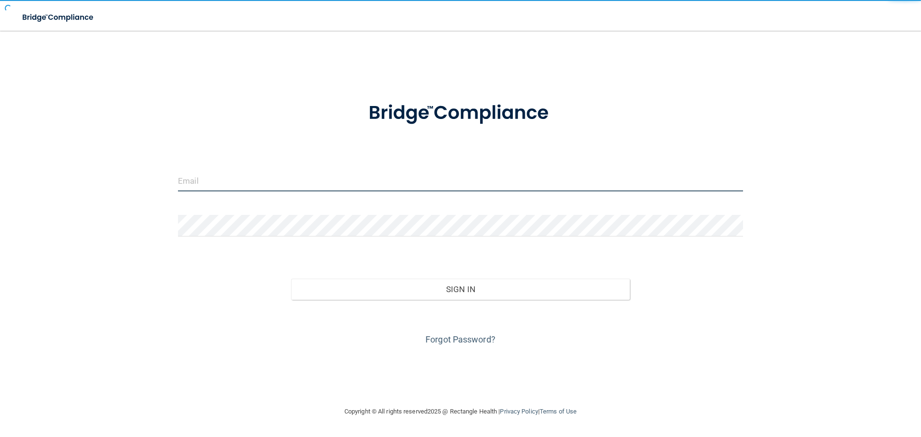
type input "jtisbe@rectanglehealth.com"
